Goal: Task Accomplishment & Management: Manage account settings

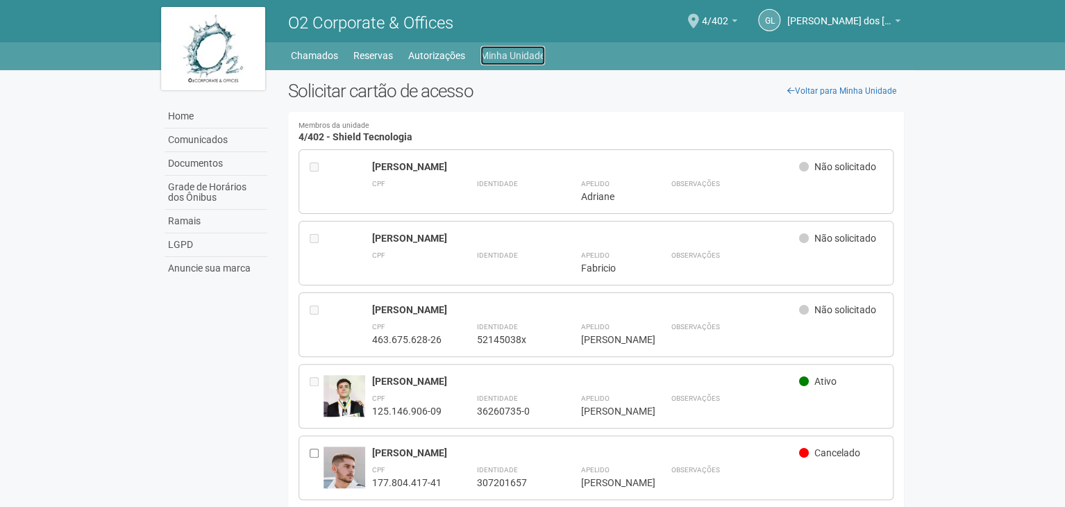
click at [534, 59] on link "Minha Unidade" at bounding box center [512, 55] width 65 height 19
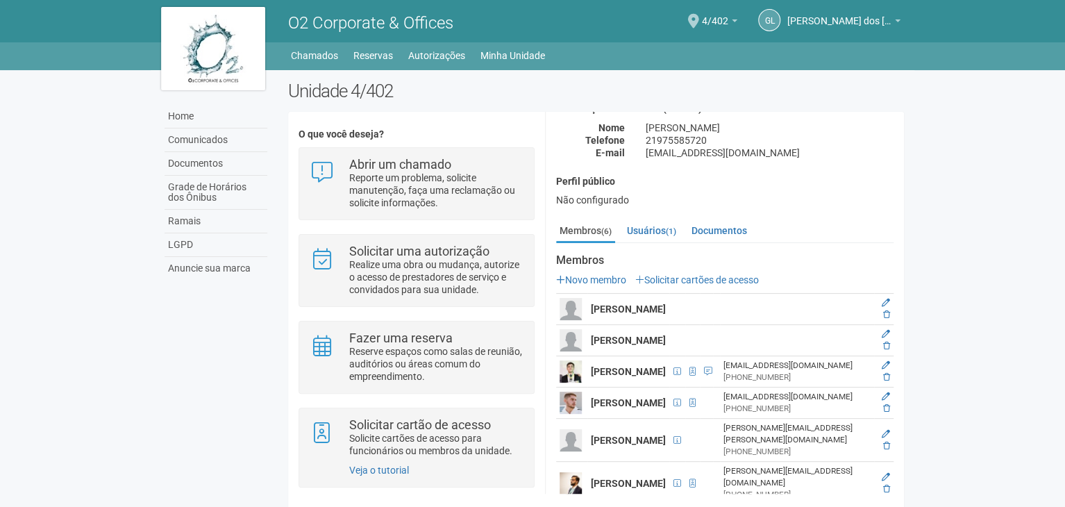
scroll to position [10, 0]
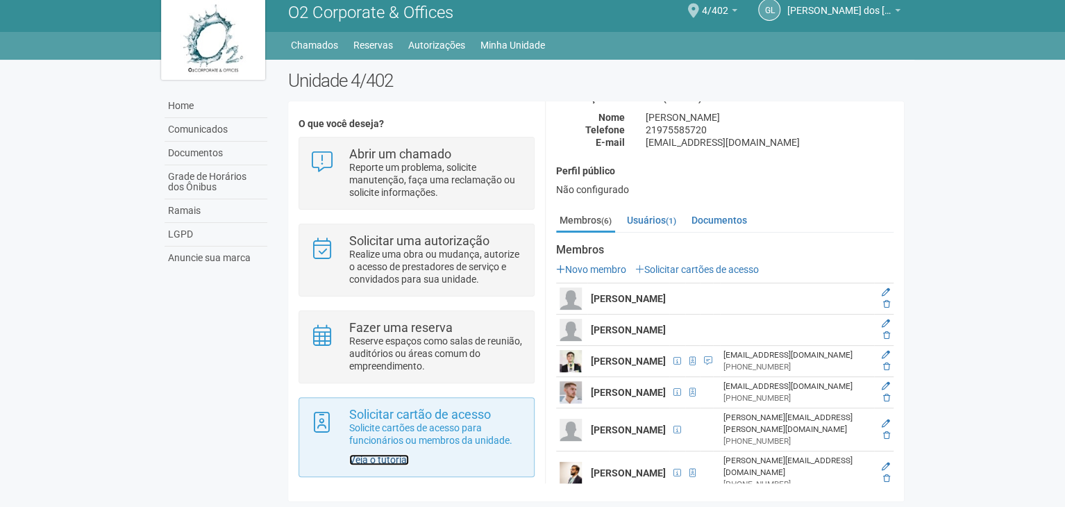
click at [394, 456] on link "Veja o tutorial" at bounding box center [379, 459] width 60 height 11
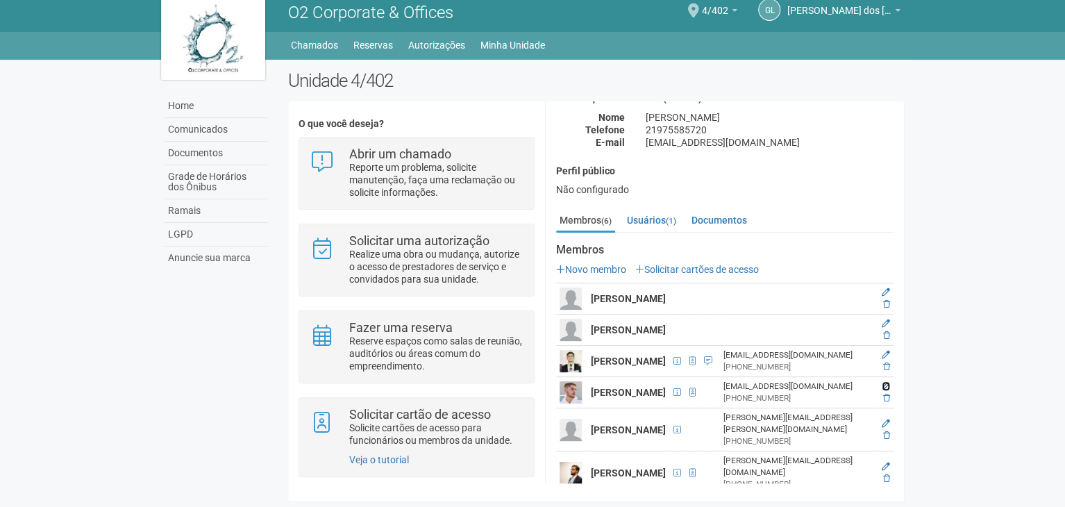
click at [881, 389] on icon at bounding box center [885, 386] width 8 height 8
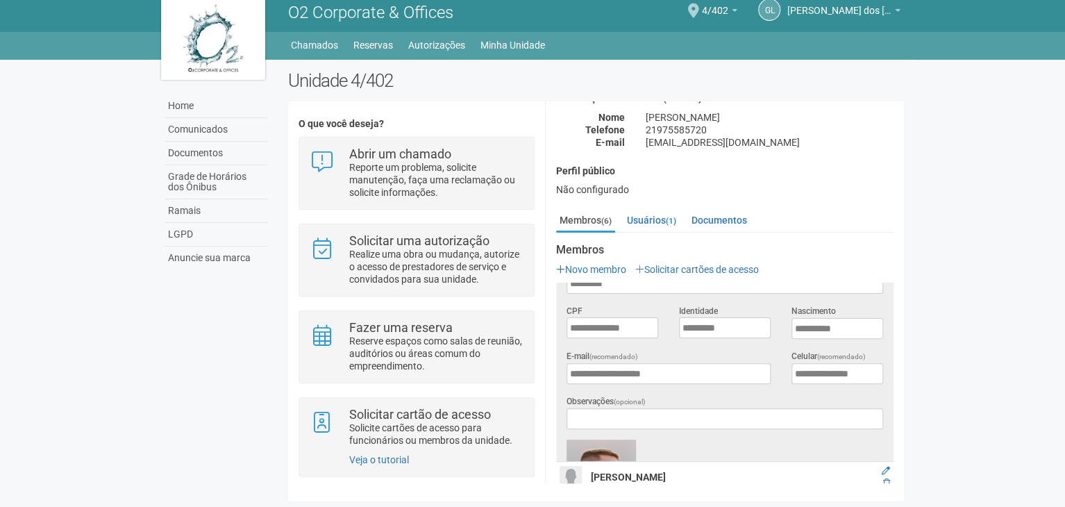
scroll to position [0, 0]
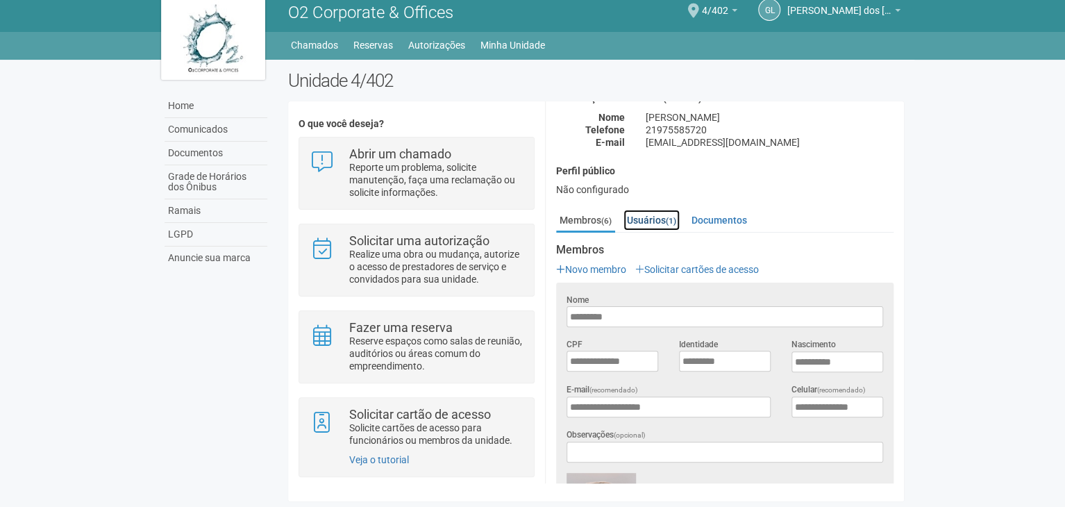
click at [666, 220] on link "Usuários (1)" at bounding box center [651, 220] width 56 height 21
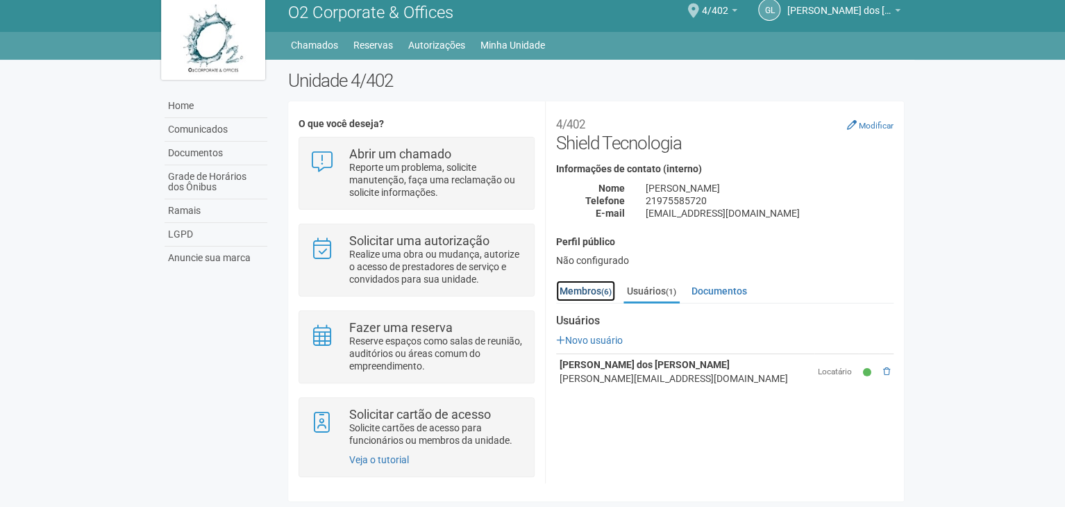
click at [599, 282] on link "Membros (6)" at bounding box center [585, 290] width 59 height 21
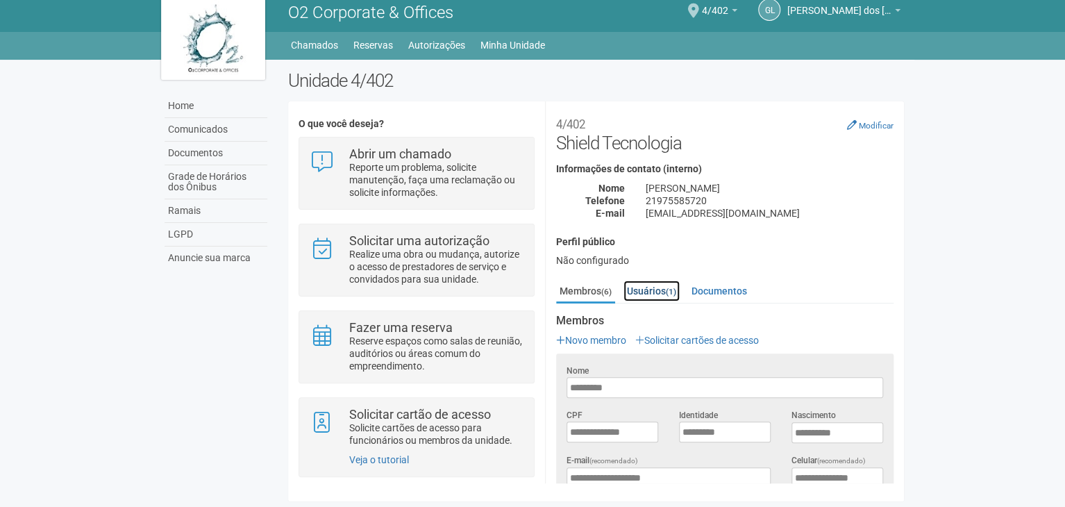
click at [653, 287] on link "Usuários (1)" at bounding box center [651, 290] width 56 height 21
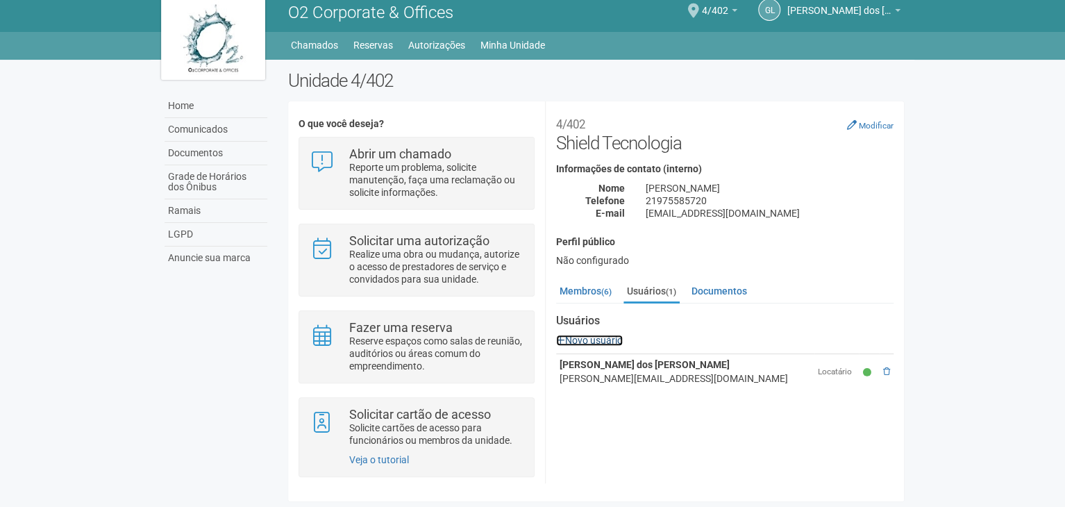
click at [586, 334] on link "Novo usuário" at bounding box center [589, 339] width 67 height 11
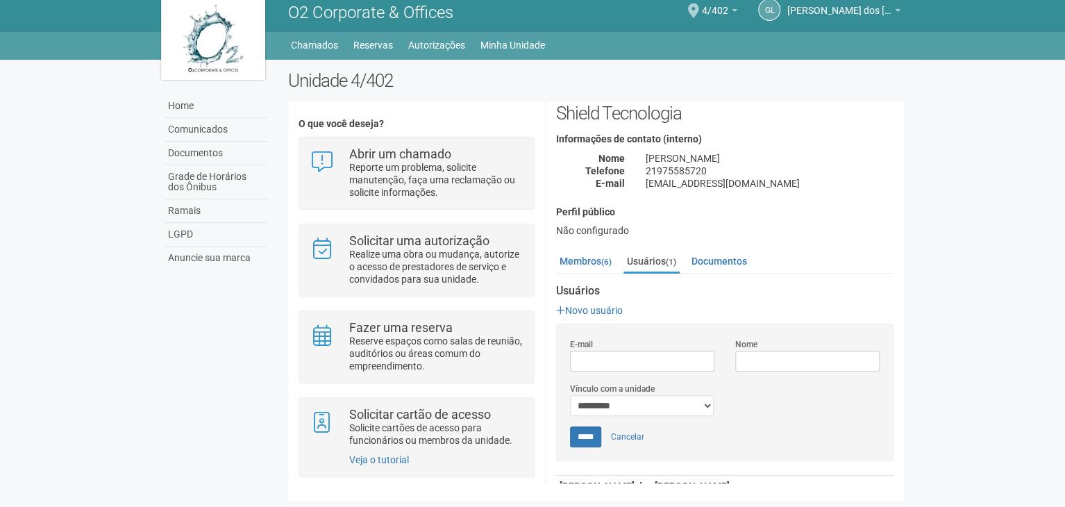
scroll to position [72, 0]
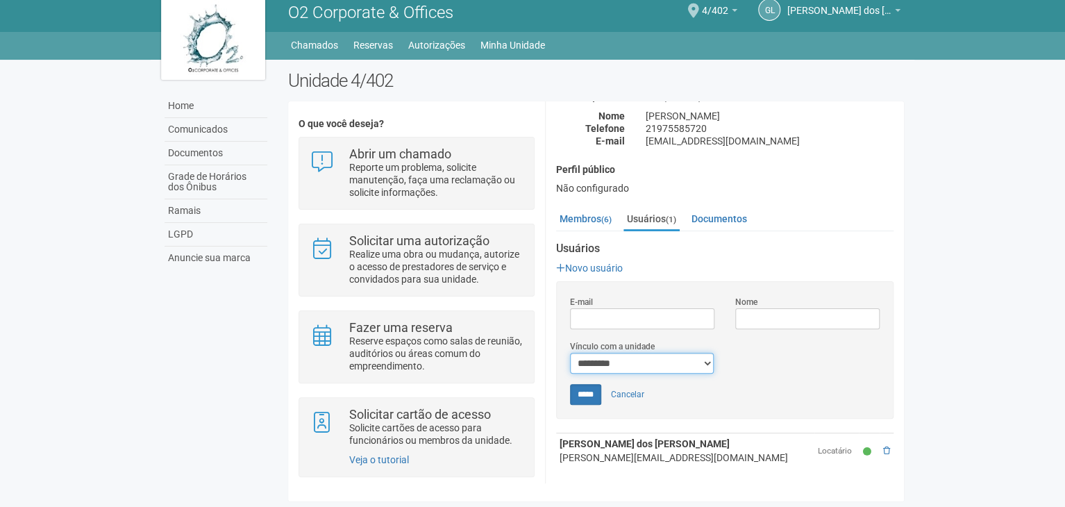
click at [700, 367] on select "*********" at bounding box center [642, 363] width 144 height 21
click at [628, 392] on link "Cancelar" at bounding box center [627, 394] width 49 height 21
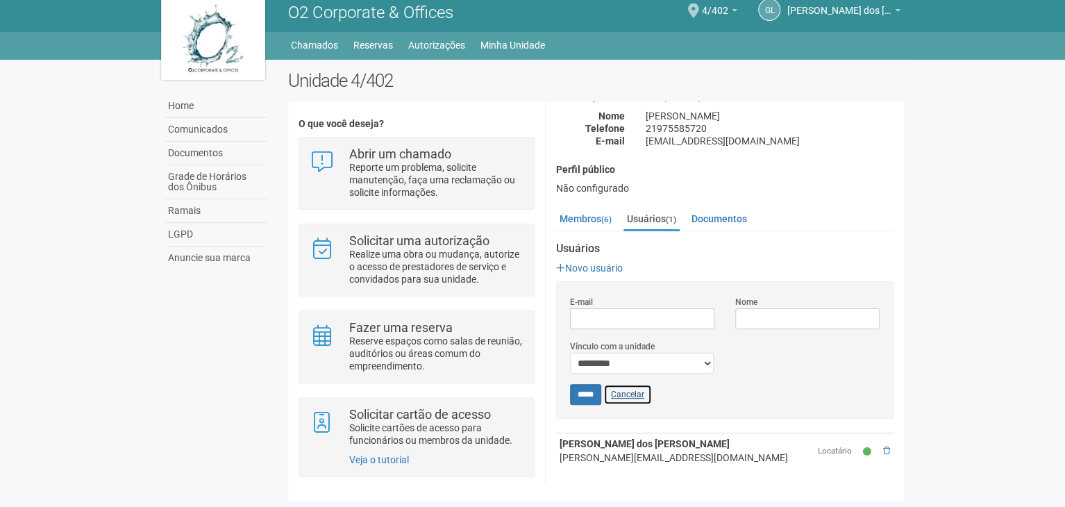
scroll to position [0, 0]
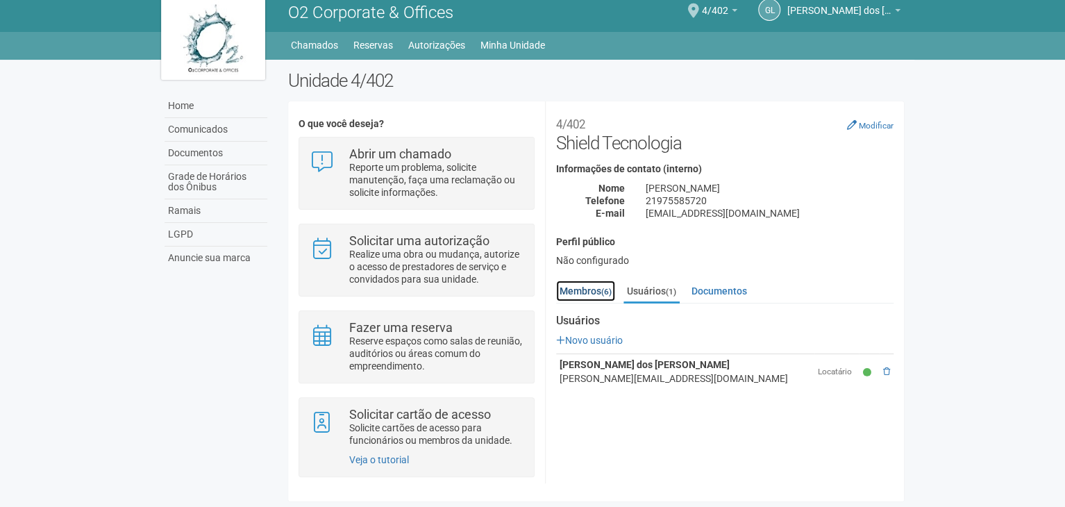
click at [591, 294] on link "Membros (6)" at bounding box center [585, 290] width 59 height 21
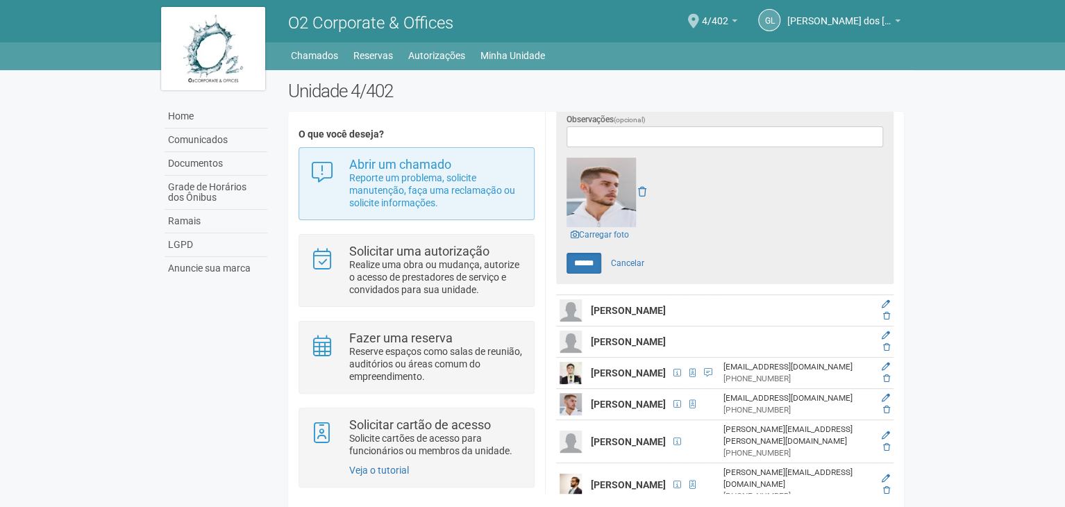
click at [447, 212] on div "Abrir um chamado Reporte um problema, solicite manutenção, faça uma reclamação …" at bounding box center [415, 183] width 235 height 73
click at [409, 187] on p "Reporte um problema, solicite manutenção, faça uma reclamação ou solicite infor…" at bounding box center [436, 189] width 174 height 37
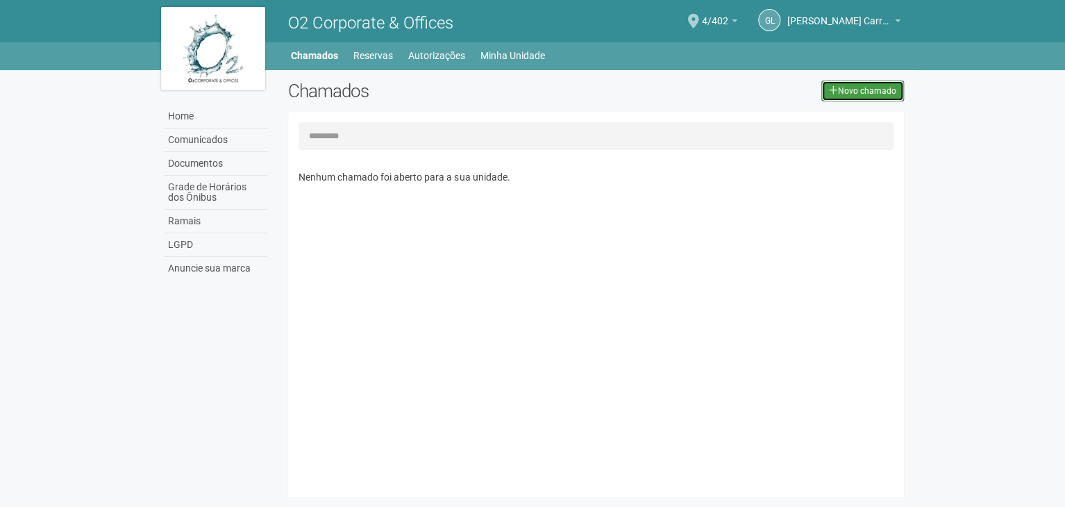
click at [870, 96] on link "Novo chamado" at bounding box center [862, 90] width 83 height 21
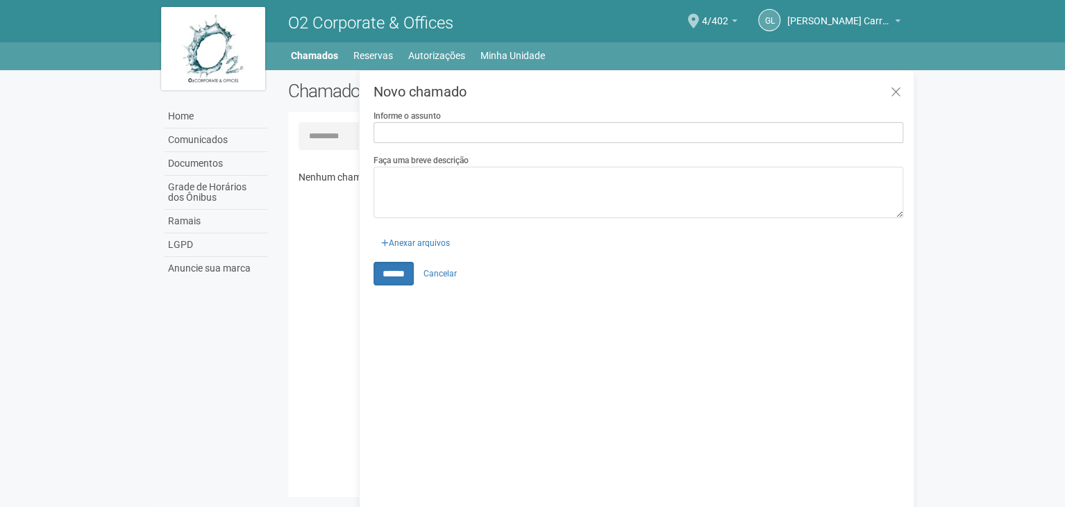
click at [455, 130] on input "Informe o assunto" at bounding box center [637, 132] width 529 height 21
click at [435, 269] on link "Cancelar" at bounding box center [440, 273] width 49 height 21
click at [204, 126] on link "Home" at bounding box center [215, 117] width 103 height 24
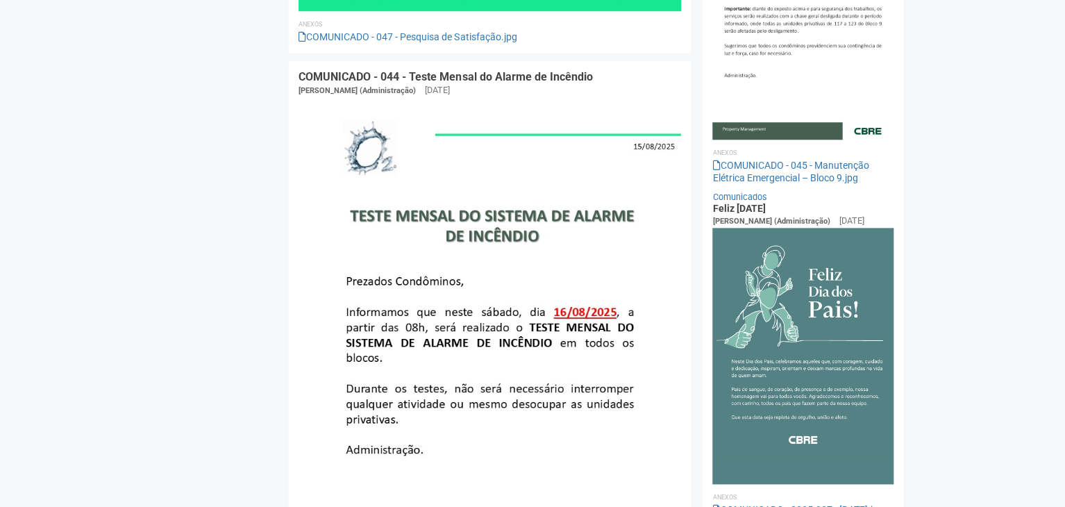
scroll to position [833, 0]
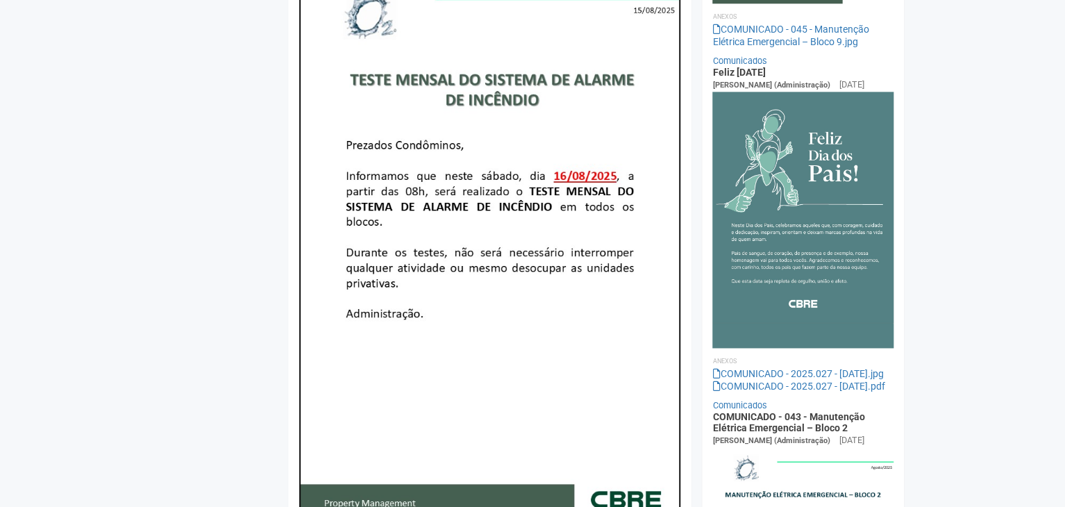
click at [587, 292] on img at bounding box center [489, 244] width 382 height 552
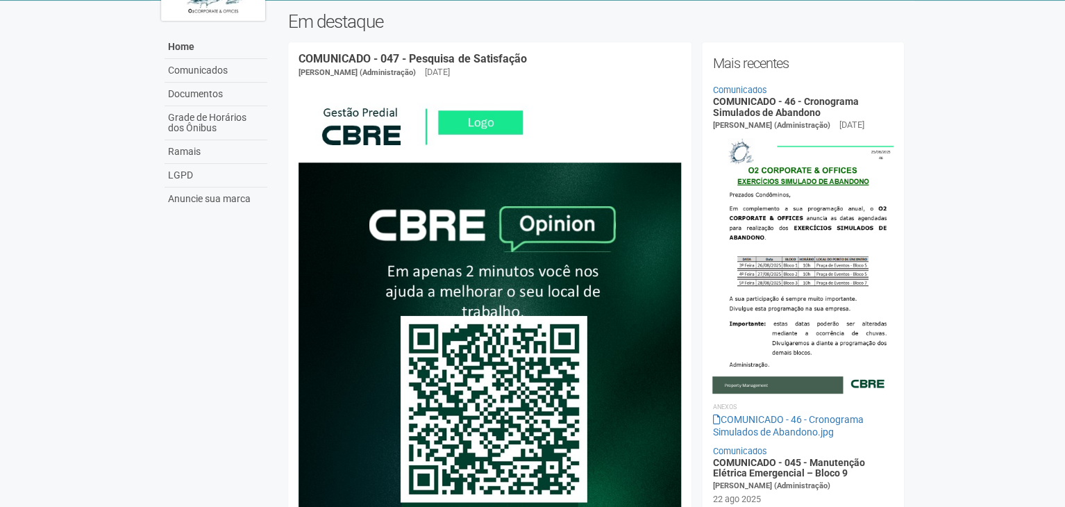
scroll to position [0, 0]
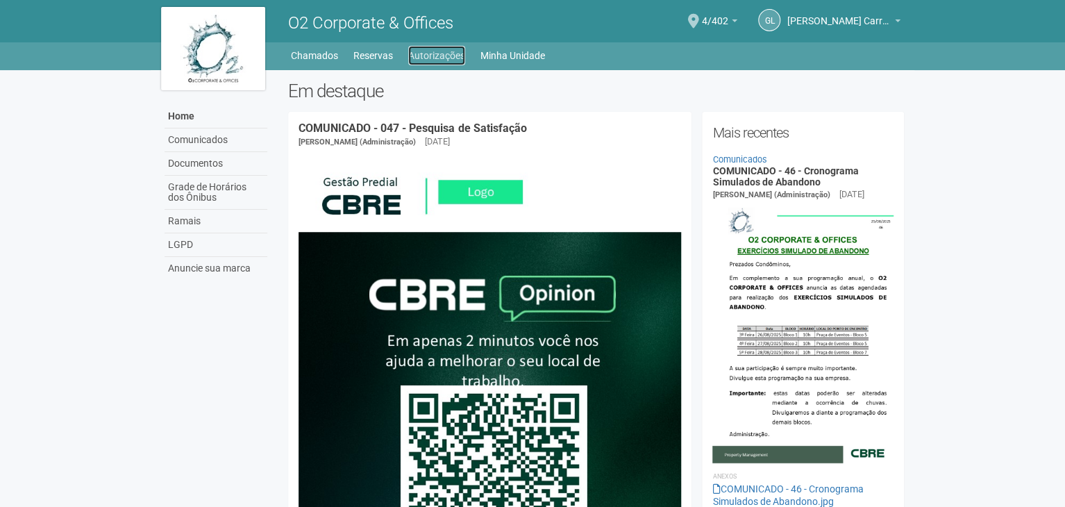
click at [435, 62] on link "Autorizações" at bounding box center [436, 55] width 57 height 19
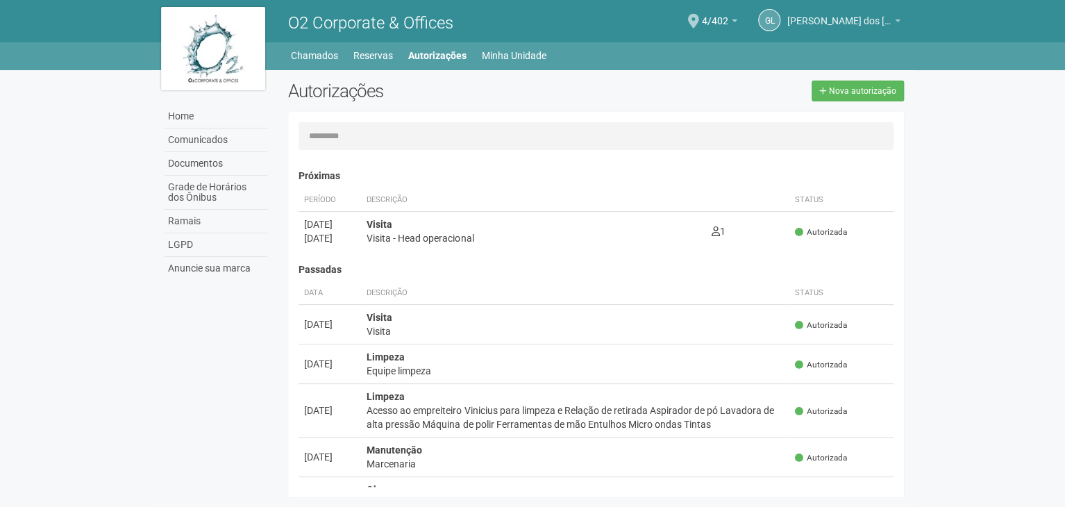
click at [815, 13] on span "[PERSON_NAME] dos [PERSON_NAME]" at bounding box center [839, 14] width 104 height 24
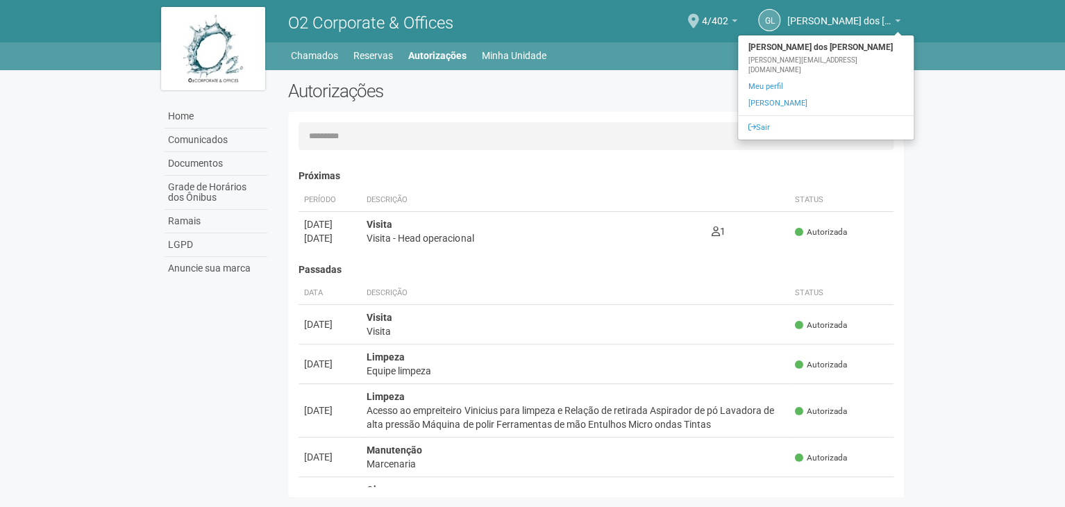
drag, startPoint x: 630, startPoint y: 83, endPoint x: 617, endPoint y: 83, distance: 13.2
click at [630, 83] on div "Nova autorização" at bounding box center [755, 90] width 318 height 21
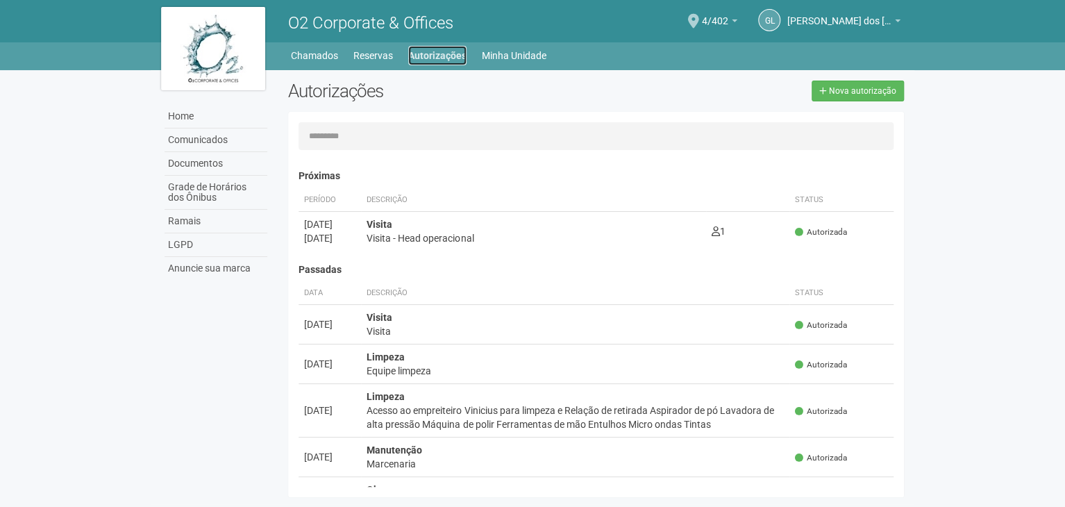
click at [436, 54] on link "Autorizações" at bounding box center [437, 55] width 58 height 19
click at [522, 49] on link "Minha Unidade" at bounding box center [514, 55] width 65 height 19
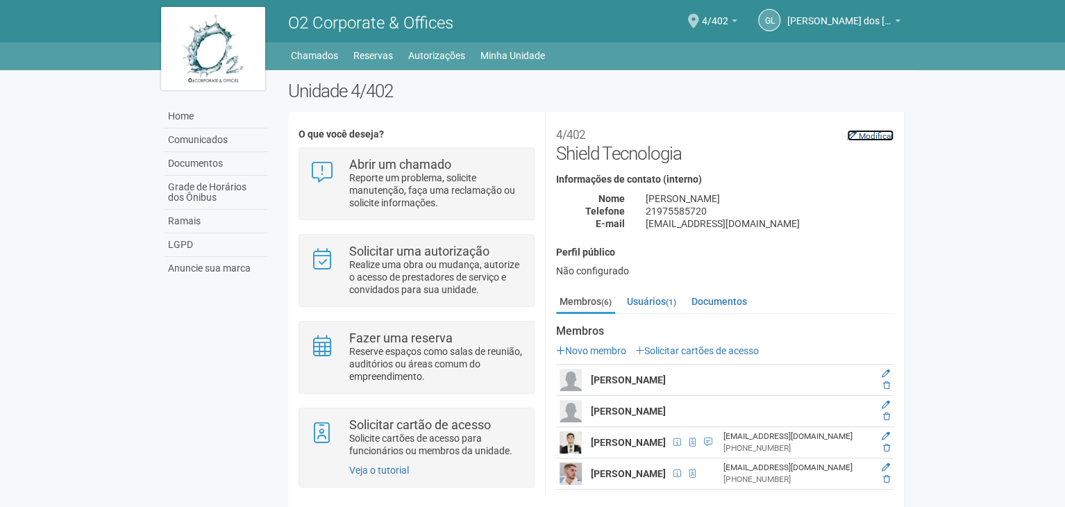
click at [854, 131] on link "Modificar" at bounding box center [870, 135] width 46 height 11
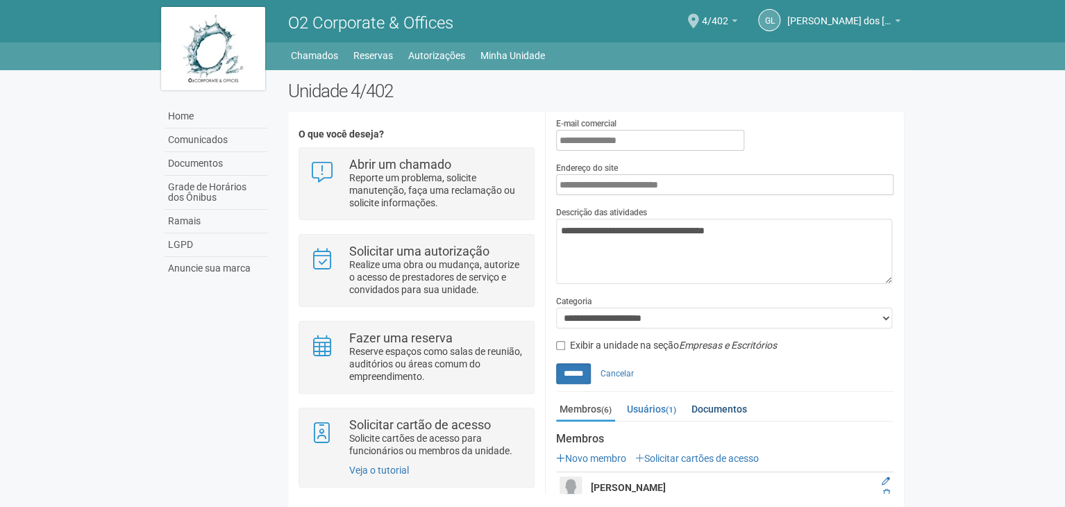
scroll to position [347, 0]
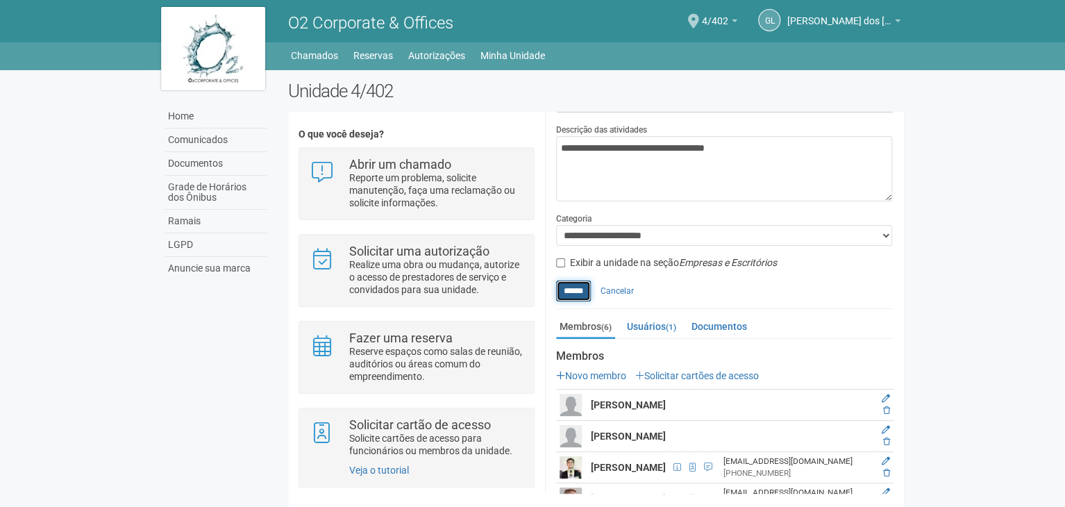
click at [591, 290] on input "******" at bounding box center [573, 290] width 35 height 21
type input "**********"
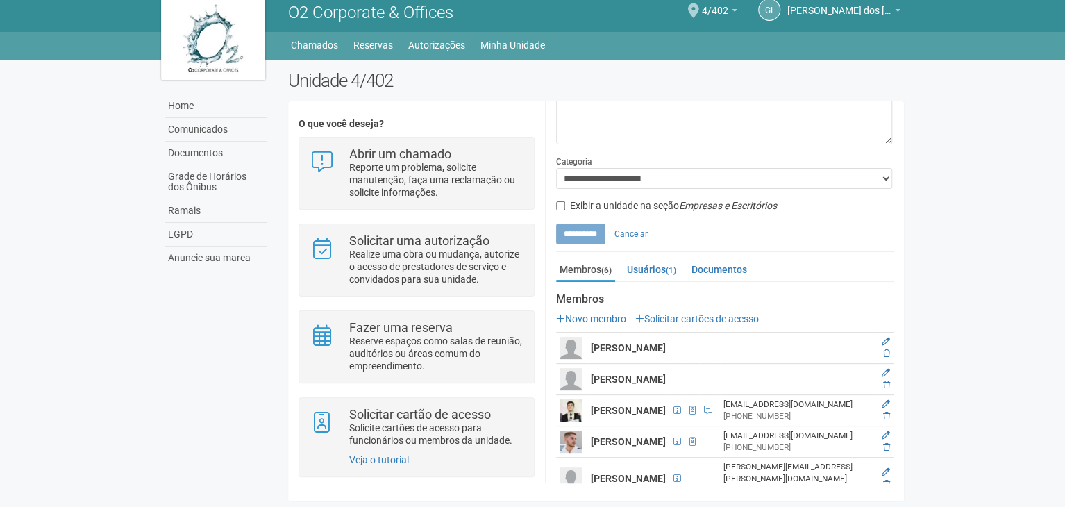
scroll to position [441, 0]
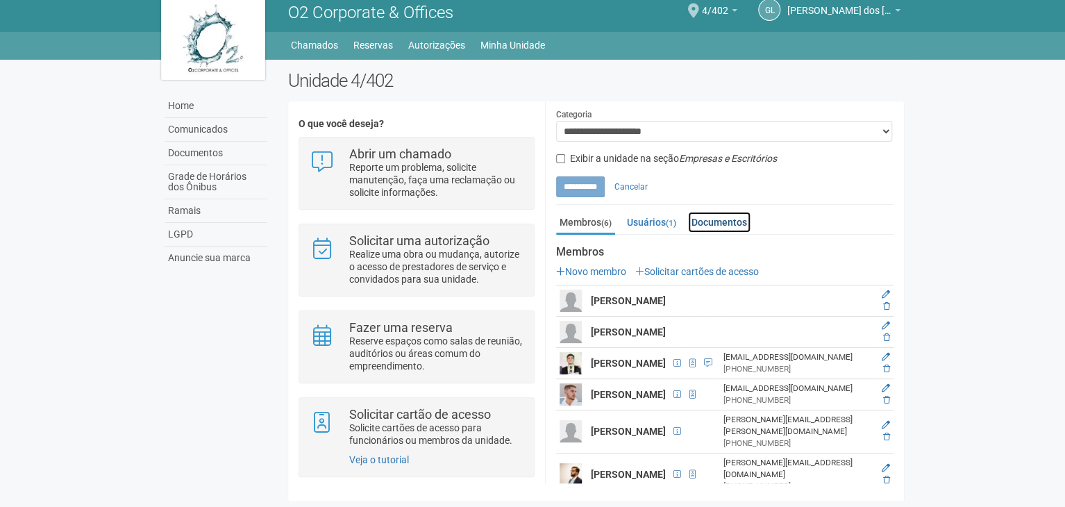
click at [745, 219] on link "Documentos" at bounding box center [719, 222] width 62 height 21
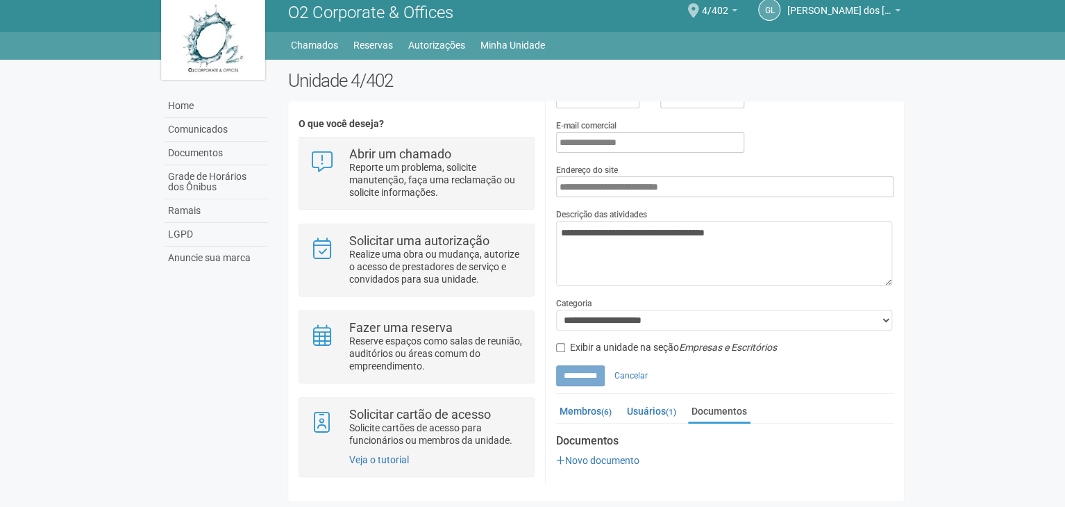
scroll to position [250, 0]
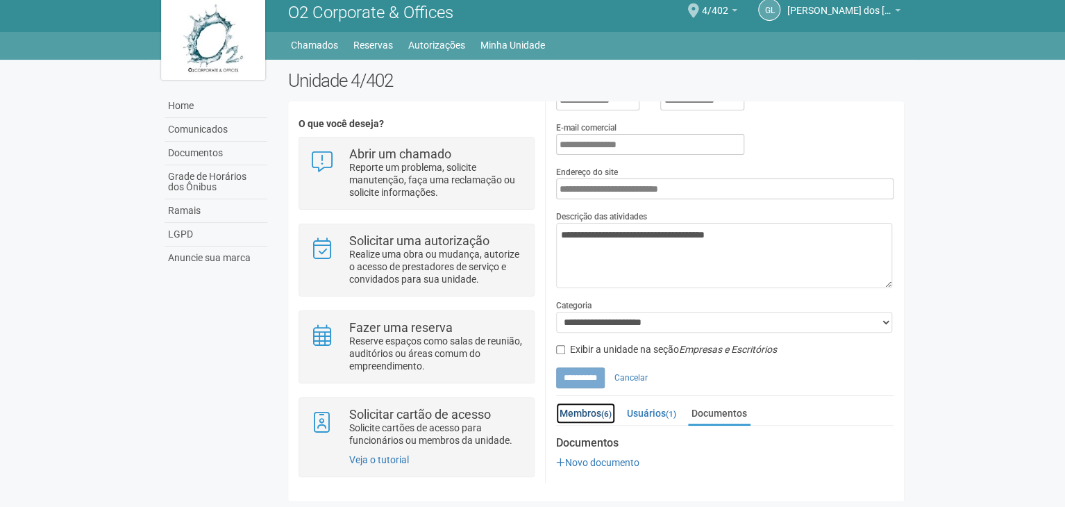
click at [598, 414] on link "Membros (6)" at bounding box center [585, 412] width 59 height 21
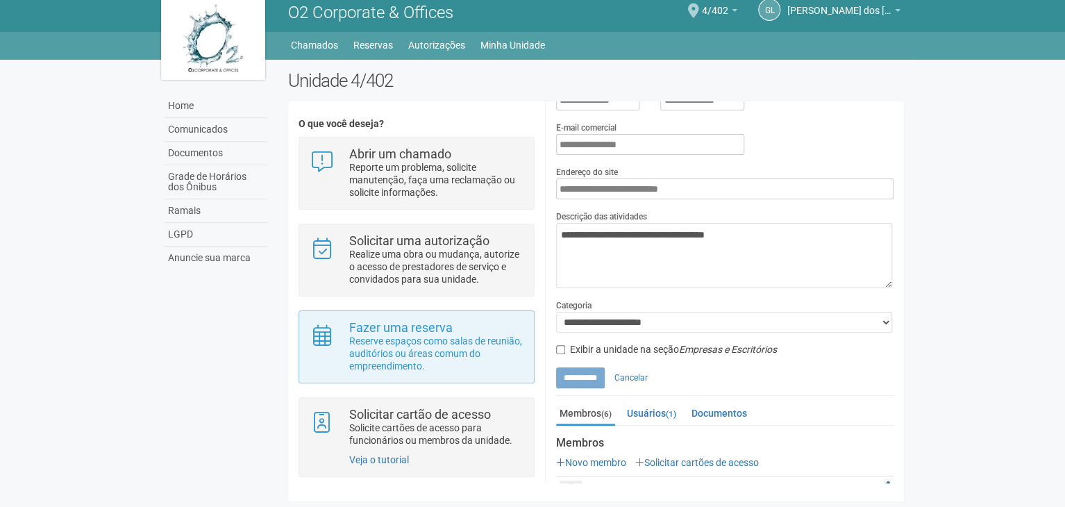
scroll to position [3, 0]
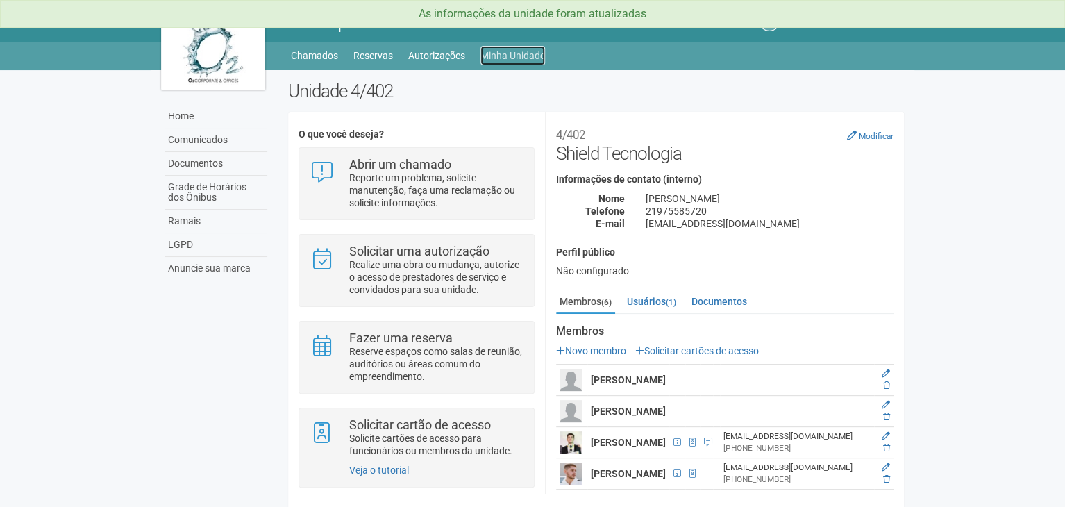
click at [541, 54] on link "Minha Unidade" at bounding box center [512, 55] width 65 height 19
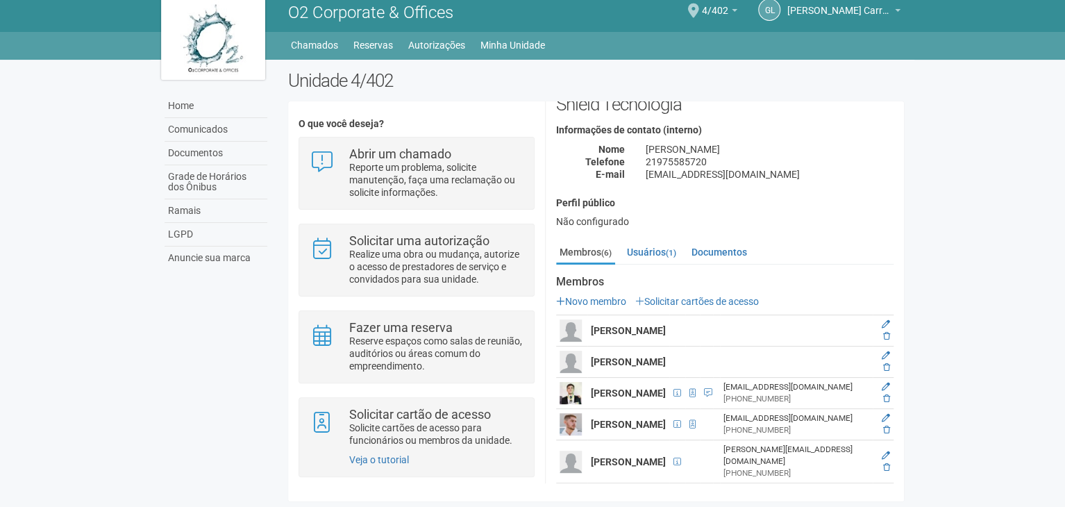
scroll to position [71, 0]
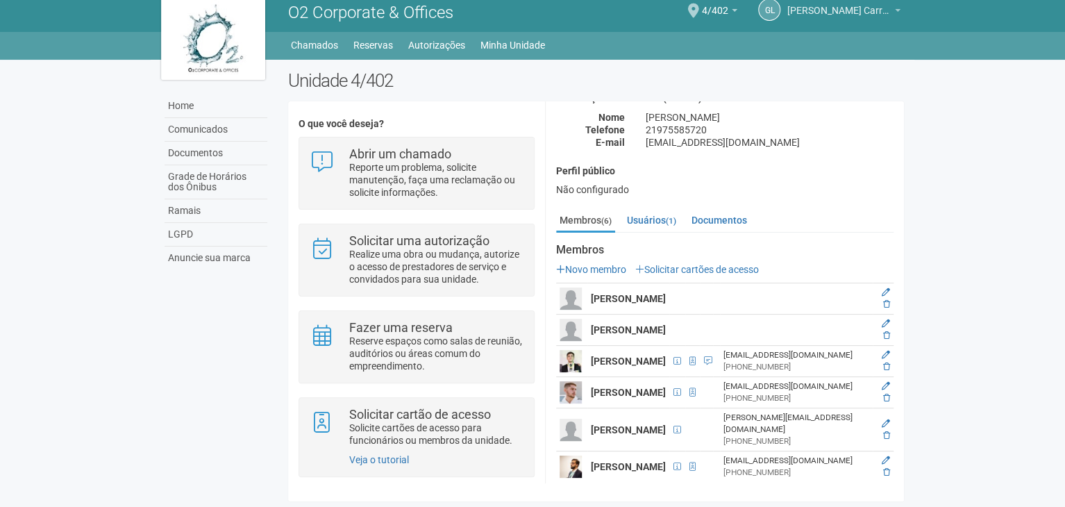
click at [841, 3] on span "[PERSON_NAME] dos [PERSON_NAME]" at bounding box center [839, 4] width 104 height 24
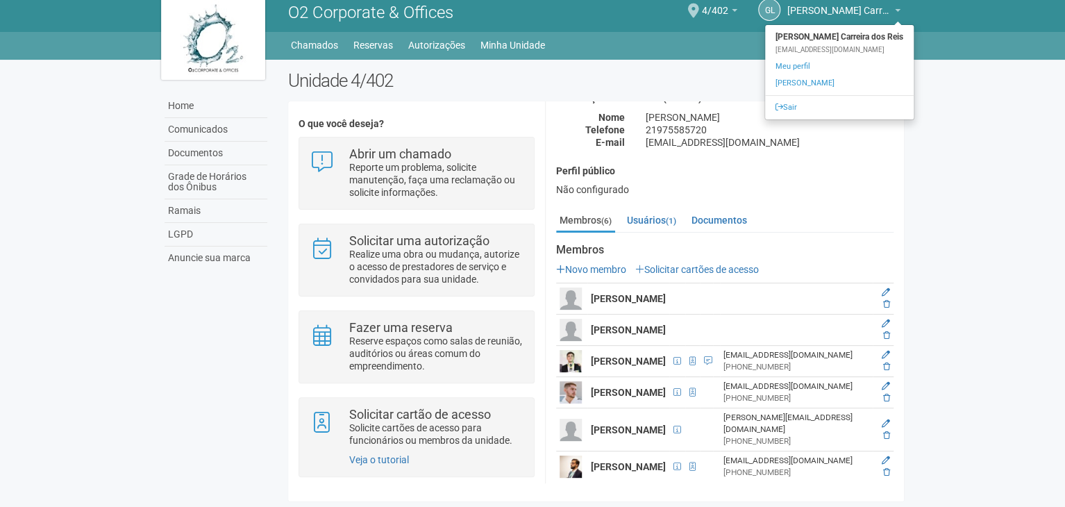
drag, startPoint x: 1011, startPoint y: 123, endPoint x: 1003, endPoint y: 126, distance: 8.1
click at [1011, 123] on body "Aguarde... O2 Corporate & Offices GL Gabriel Lemos Carreira dos Reis Gabriel Le…" at bounding box center [532, 243] width 1065 height 507
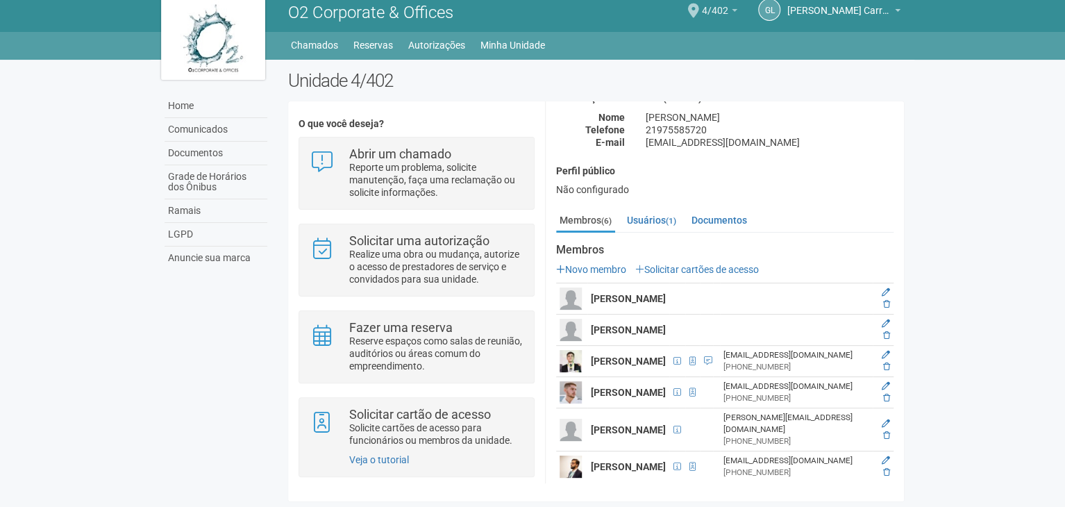
click at [715, 13] on span "4/402" at bounding box center [715, 4] width 26 height 24
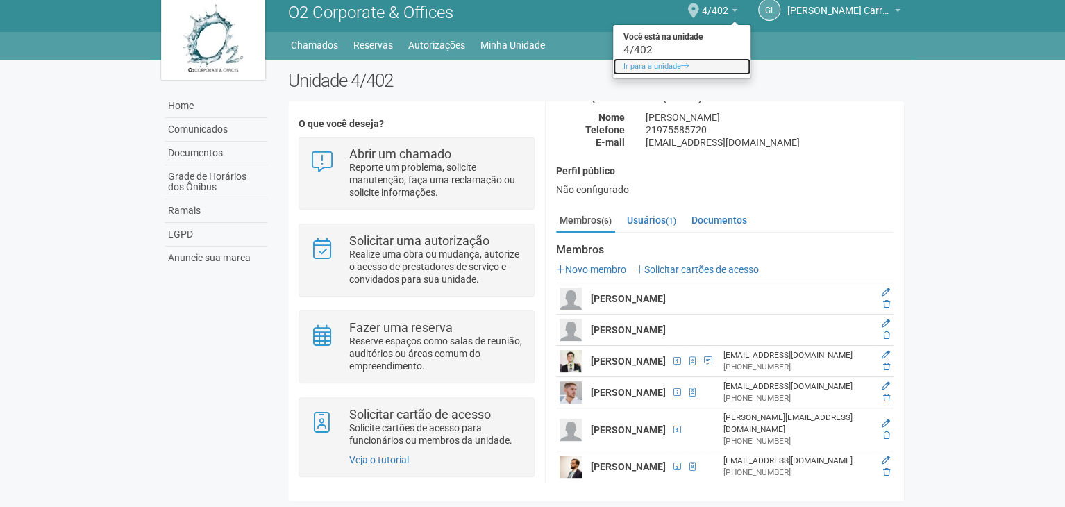
click at [643, 67] on link "Ir para a unidade" at bounding box center [681, 66] width 137 height 17
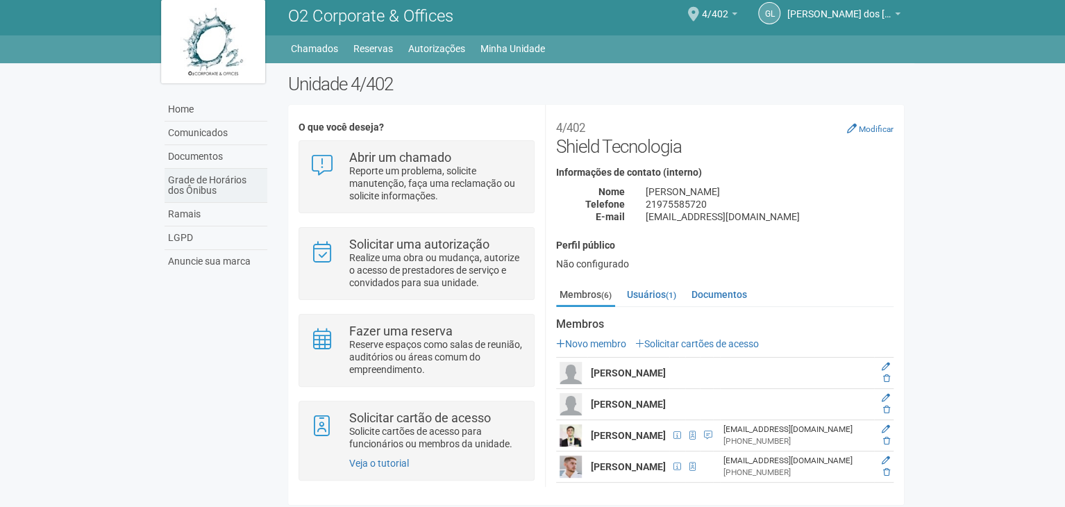
scroll to position [10, 0]
